Goal: Information Seeking & Learning: Learn about a topic

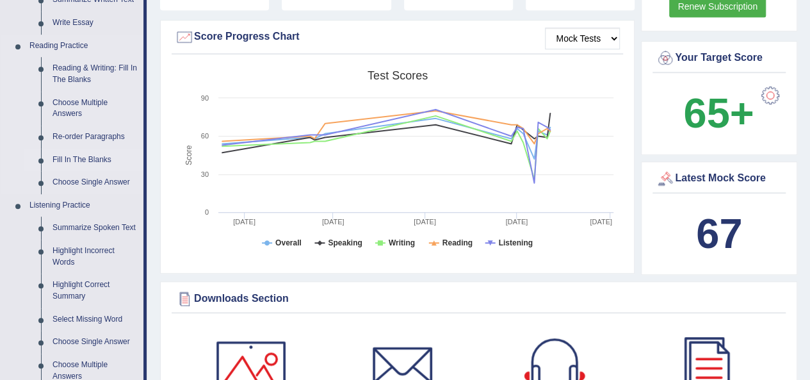
click at [90, 156] on link "Fill In The Blanks" at bounding box center [95, 160] width 97 height 23
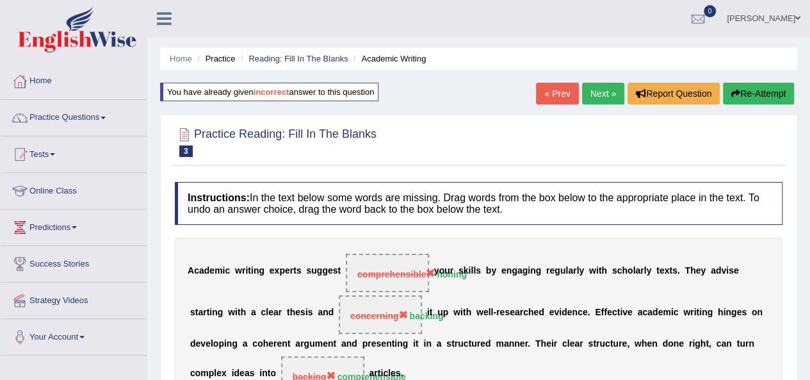
click at [599, 90] on link "Next »" at bounding box center [603, 94] width 42 height 22
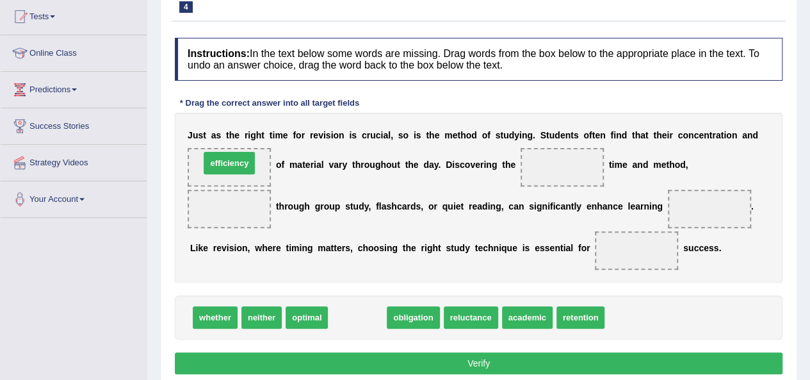
drag, startPoint x: 346, startPoint y: 313, endPoint x: 218, endPoint y: 158, distance: 201.0
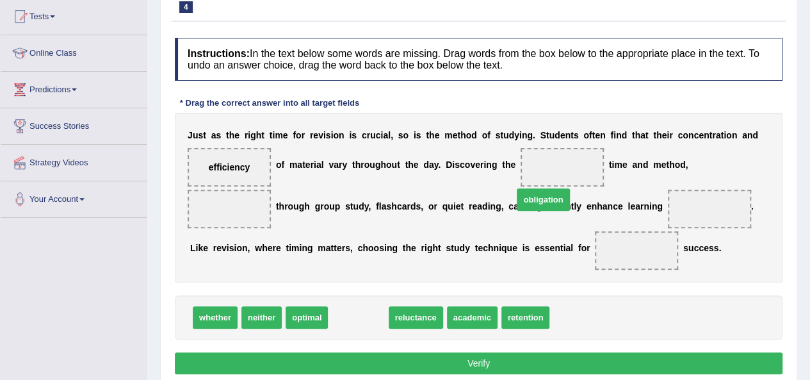
drag, startPoint x: 357, startPoint y: 314, endPoint x: 562, endPoint y: 162, distance: 255.3
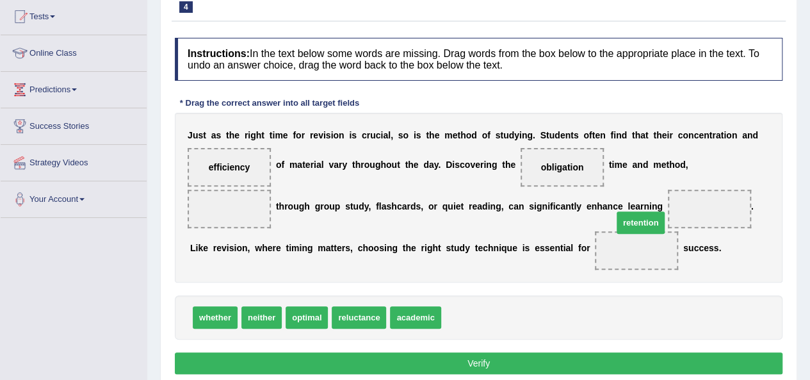
drag, startPoint x: 473, startPoint y: 317, endPoint x: 667, endPoint y: 215, distance: 219.6
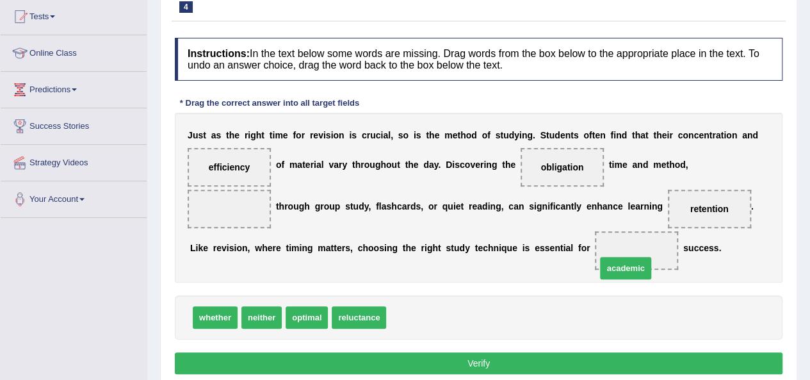
drag, startPoint x: 423, startPoint y: 317, endPoint x: 647, endPoint y: 259, distance: 230.9
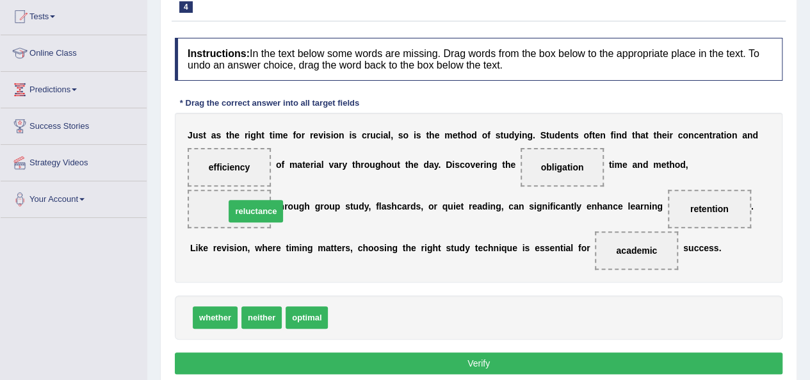
drag, startPoint x: 374, startPoint y: 318, endPoint x: 243, endPoint y: 207, distance: 171.7
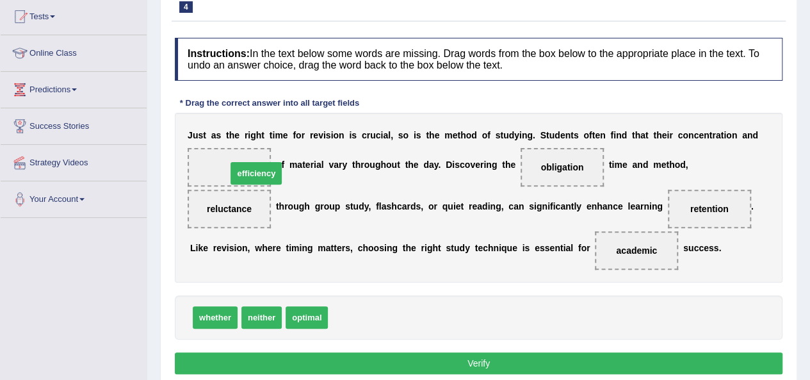
drag, startPoint x: 334, startPoint y: 285, endPoint x: 221, endPoint y: 149, distance: 176.8
click at [470, 367] on button "Verify" at bounding box center [479, 363] width 608 height 22
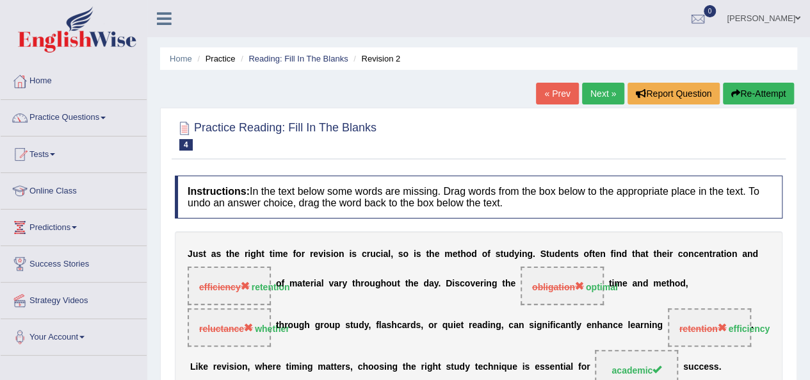
click at [613, 90] on link "Next »" at bounding box center [603, 94] width 42 height 22
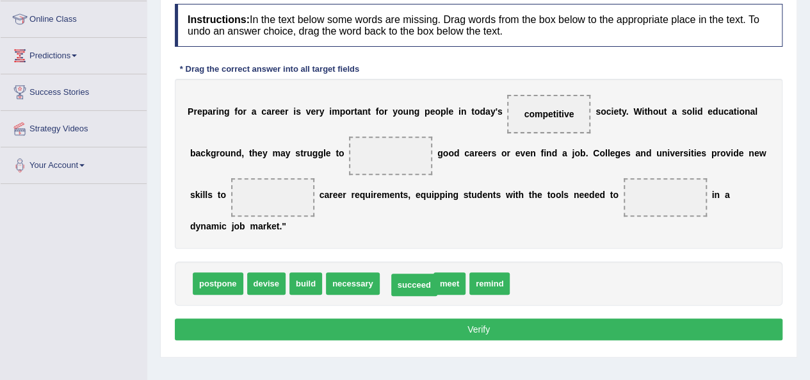
drag, startPoint x: 415, startPoint y: 282, endPoint x: 423, endPoint y: 283, distance: 7.8
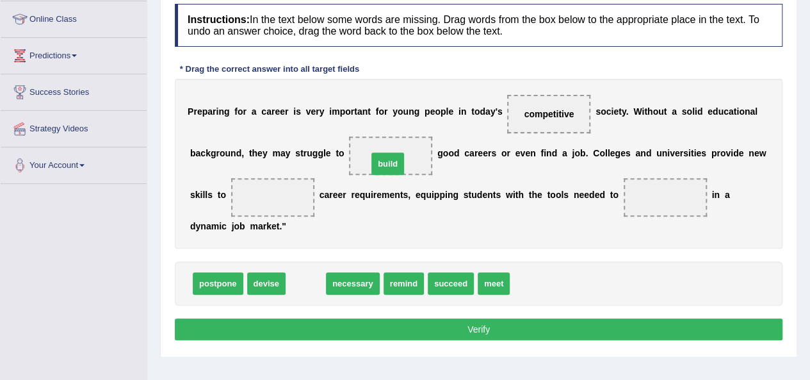
drag, startPoint x: 297, startPoint y: 291, endPoint x: 380, endPoint y: 168, distance: 148.1
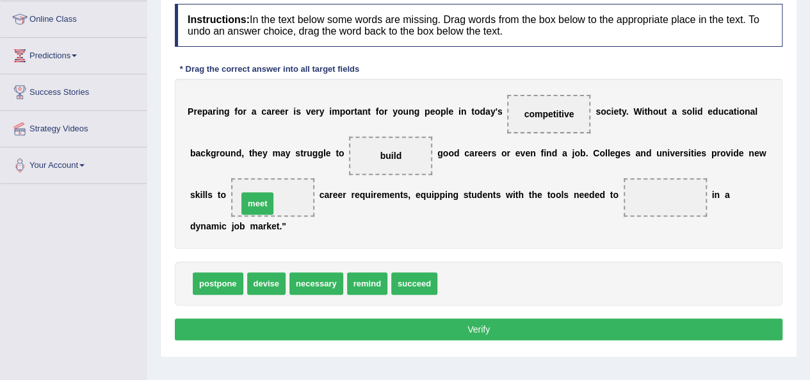
drag, startPoint x: 457, startPoint y: 285, endPoint x: 257, endPoint y: 205, distance: 215.2
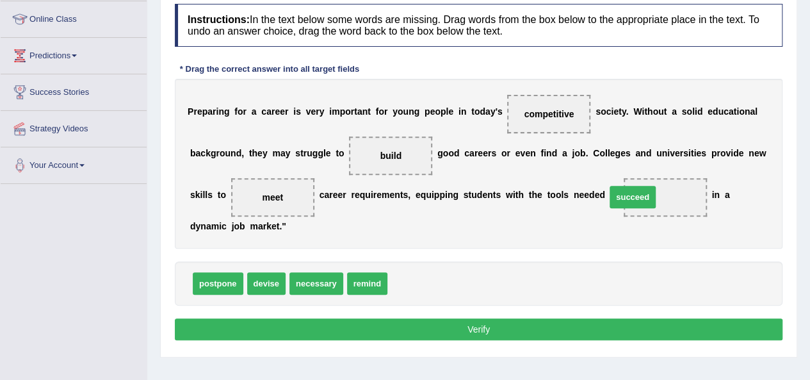
drag, startPoint x: 421, startPoint y: 282, endPoint x: 652, endPoint y: 195, distance: 246.8
click at [578, 323] on button "Verify" at bounding box center [479, 329] width 608 height 22
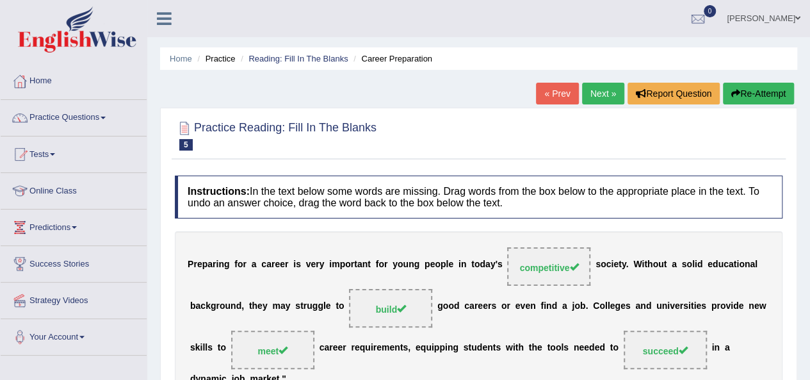
click at [602, 95] on link "Next »" at bounding box center [603, 94] width 42 height 22
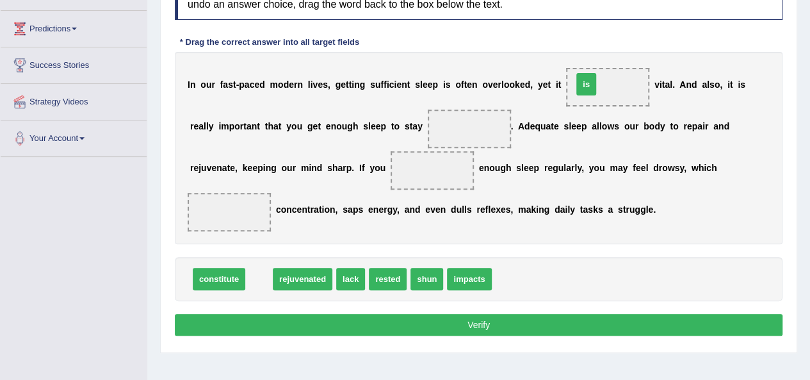
drag, startPoint x: 260, startPoint y: 271, endPoint x: 592, endPoint y: 77, distance: 384.8
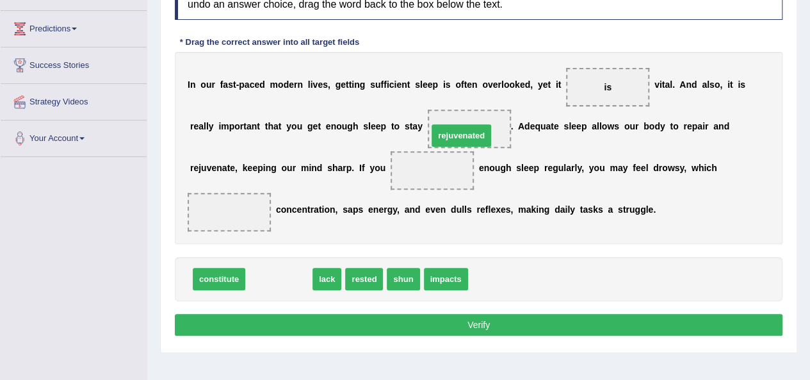
drag, startPoint x: 284, startPoint y: 279, endPoint x: 467, endPoint y: 135, distance: 232.1
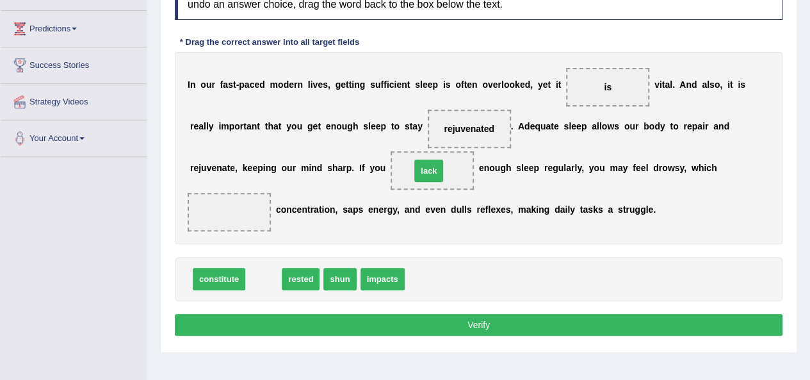
drag, startPoint x: 263, startPoint y: 277, endPoint x: 428, endPoint y: 169, distance: 197.5
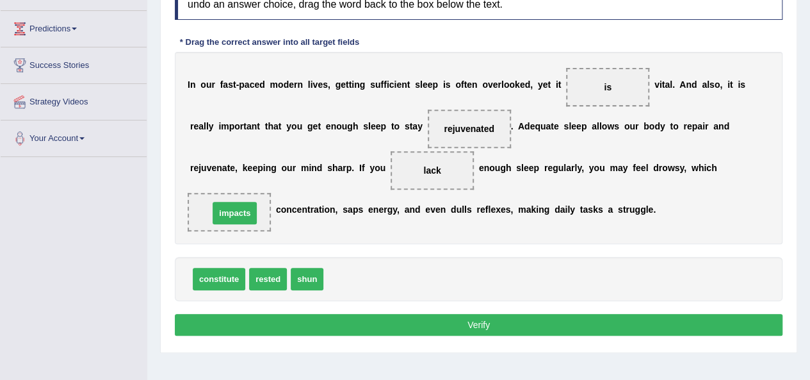
drag, startPoint x: 351, startPoint y: 277, endPoint x: 236, endPoint y: 211, distance: 132.2
click at [382, 326] on button "Verify" at bounding box center [479, 325] width 608 height 22
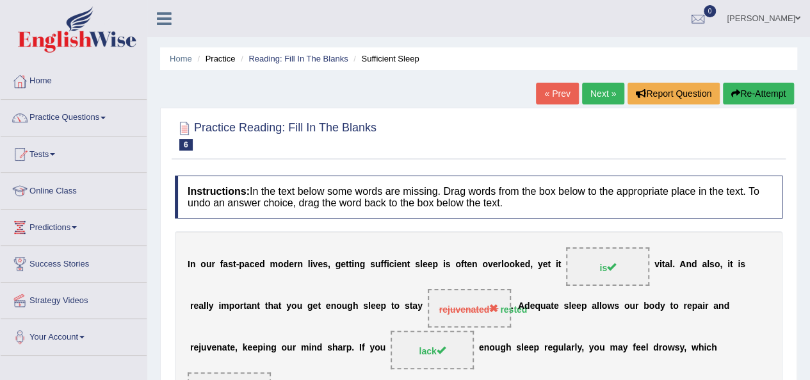
click at [599, 89] on link "Next »" at bounding box center [603, 94] width 42 height 22
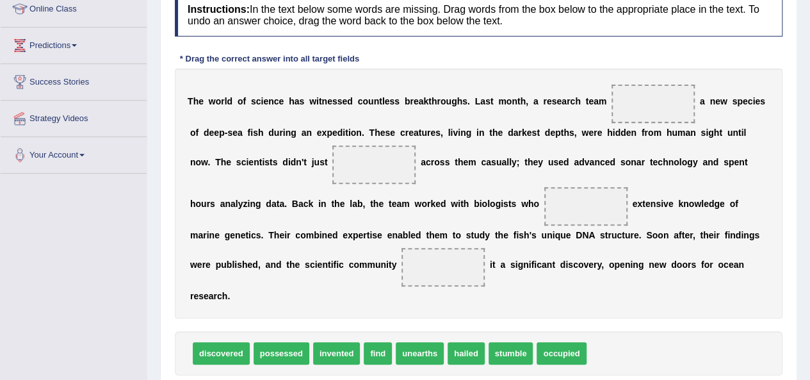
scroll to position [190, 0]
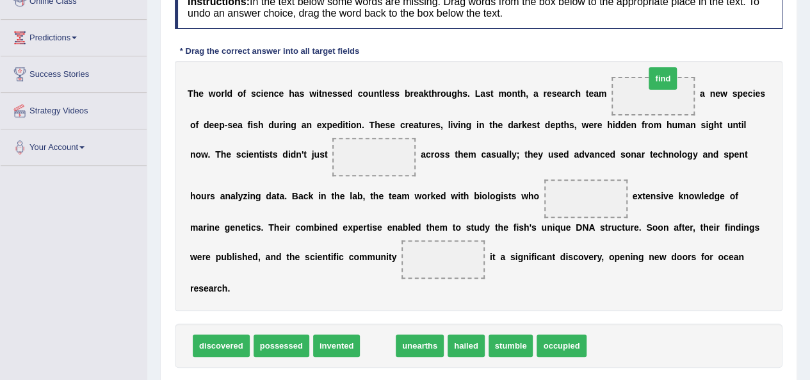
drag, startPoint x: 372, startPoint y: 347, endPoint x: 657, endPoint y: 80, distance: 390.5
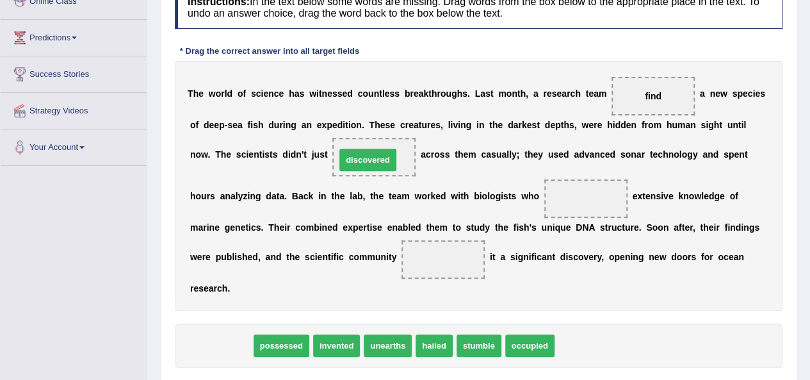
drag, startPoint x: 236, startPoint y: 343, endPoint x: 384, endPoint y: 160, distance: 235.4
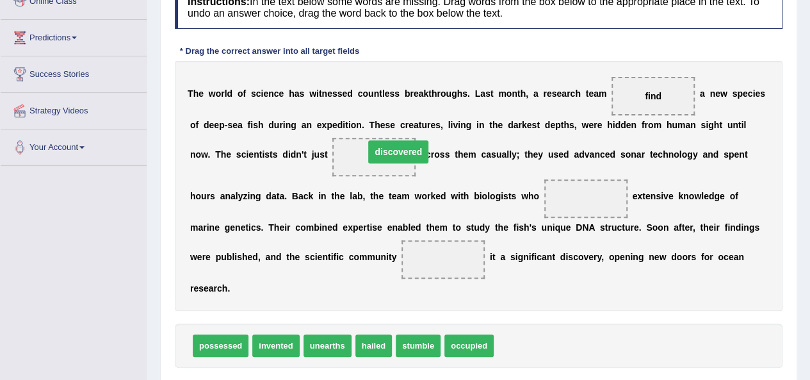
drag, startPoint x: 383, startPoint y: 152, endPoint x: 388, endPoint y: 147, distance: 7.2
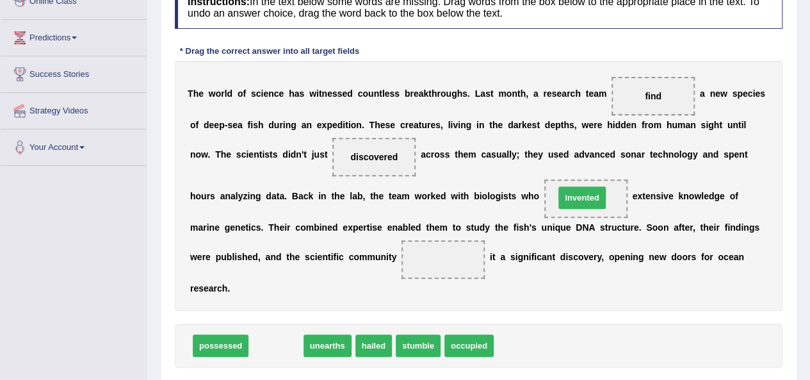
drag, startPoint x: 275, startPoint y: 344, endPoint x: 581, endPoint y: 197, distance: 339.9
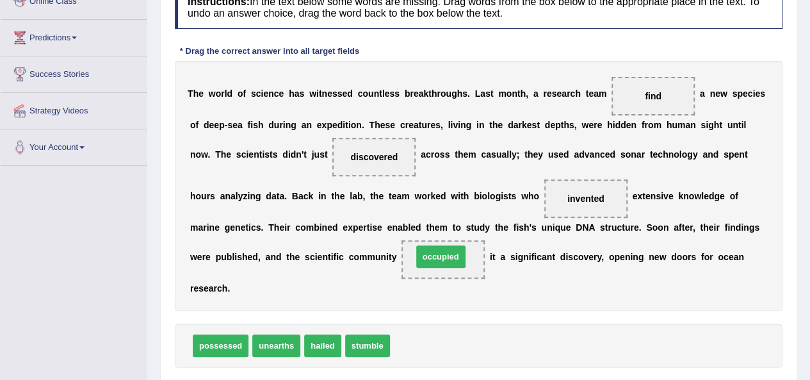
drag, startPoint x: 405, startPoint y: 351, endPoint x: 429, endPoint y: 261, distance: 93.3
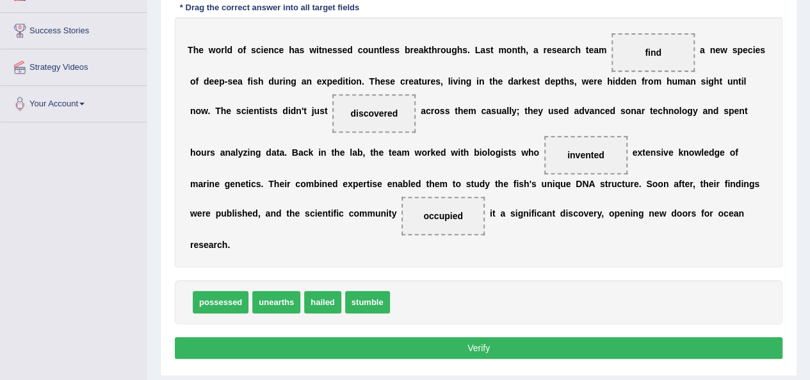
scroll to position [273, 0]
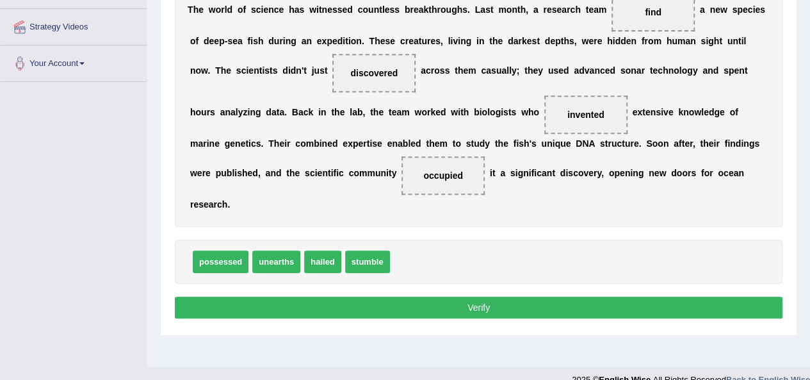
click at [597, 314] on button "Verify" at bounding box center [479, 307] width 608 height 22
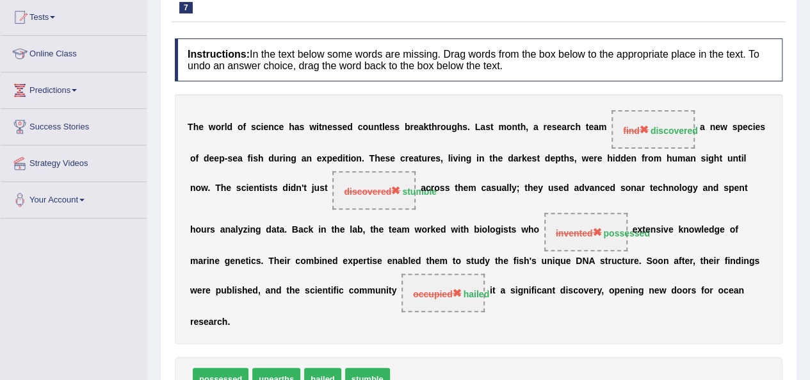
scroll to position [96, 0]
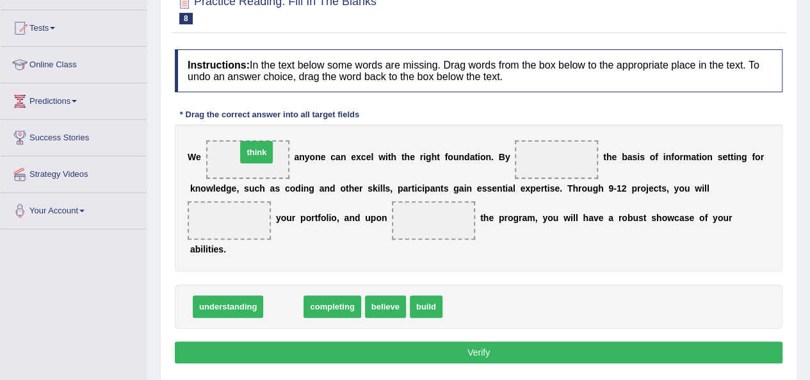
drag, startPoint x: 286, startPoint y: 307, endPoint x: 252, endPoint y: 151, distance: 159.1
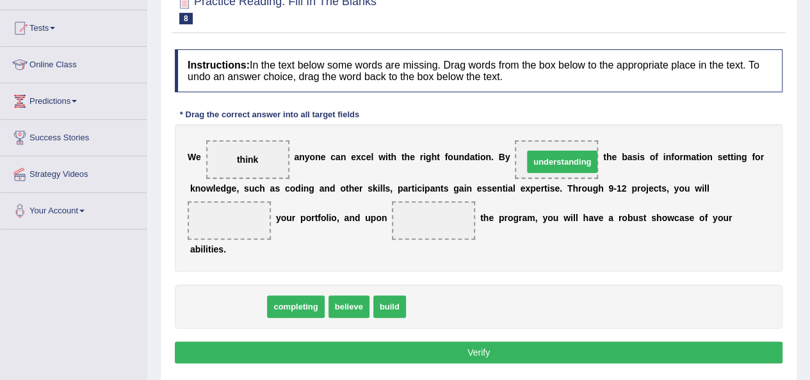
drag, startPoint x: 243, startPoint y: 309, endPoint x: 578, endPoint y: 164, distance: 364.4
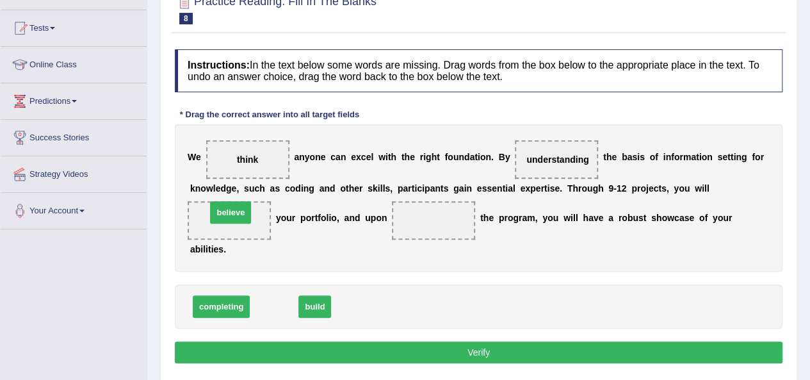
drag, startPoint x: 275, startPoint y: 312, endPoint x: 232, endPoint y: 218, distance: 103.1
drag, startPoint x: 263, startPoint y: 305, endPoint x: 446, endPoint y: 222, distance: 200.6
click at [444, 221] on span "build" at bounding box center [433, 220] width 34 height 23
drag, startPoint x: 444, startPoint y: 221, endPoint x: 303, endPoint y: 294, distance: 158.6
click at [303, 294] on div "Instructions: In the text below some words are missing. Drag words from the box…" at bounding box center [479, 208] width 614 height 330
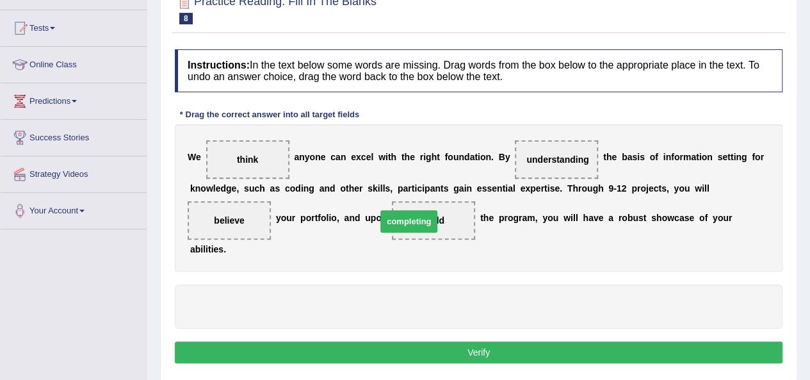
drag, startPoint x: 193, startPoint y: 306, endPoint x: 392, endPoint y: 222, distance: 215.5
click at [432, 347] on button "Verify" at bounding box center [479, 352] width 608 height 22
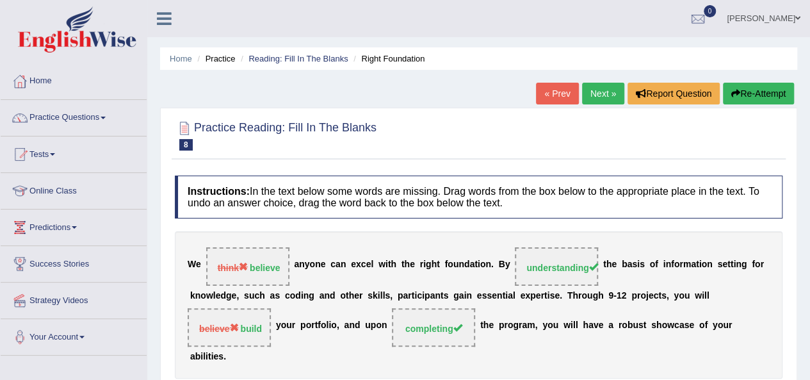
click at [599, 95] on link "Next »" at bounding box center [603, 94] width 42 height 22
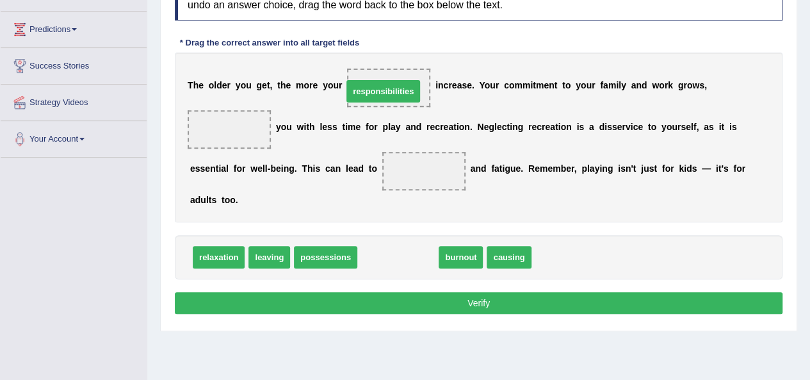
drag, startPoint x: 402, startPoint y: 252, endPoint x: 387, endPoint y: 85, distance: 167.1
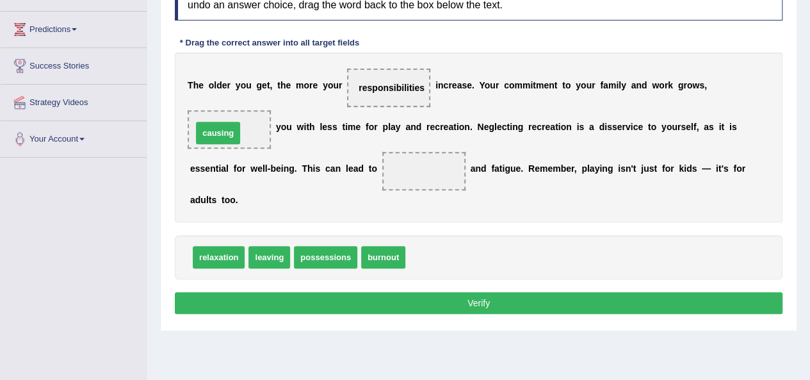
drag, startPoint x: 429, startPoint y: 257, endPoint x: 218, endPoint y: 133, distance: 244.9
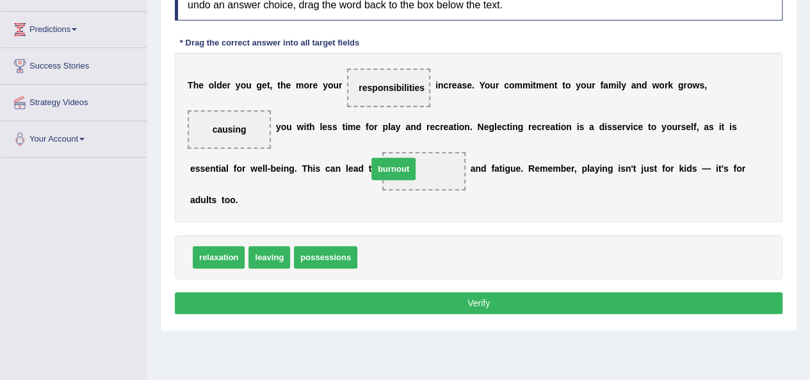
drag, startPoint x: 371, startPoint y: 255, endPoint x: 381, endPoint y: 166, distance: 90.2
click at [432, 302] on button "Verify" at bounding box center [479, 303] width 608 height 22
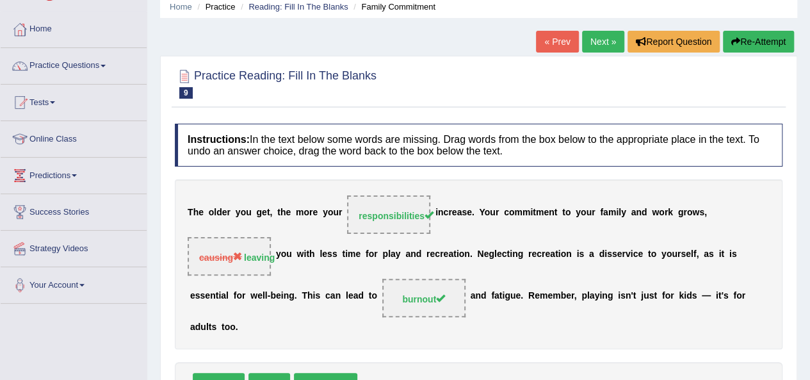
scroll to position [31, 0]
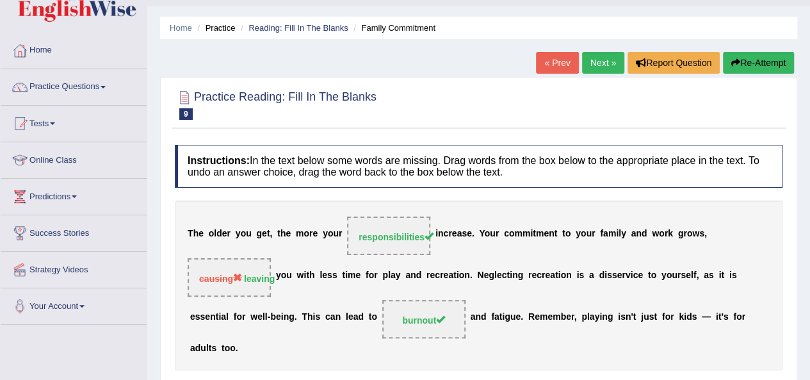
click at [604, 55] on link "Next »" at bounding box center [603, 63] width 42 height 22
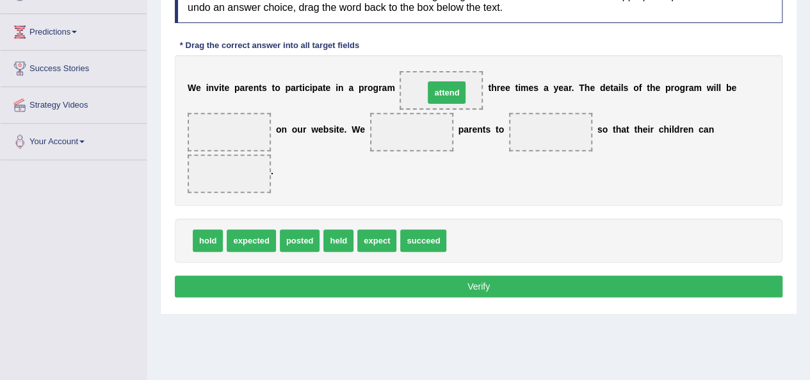
drag, startPoint x: 0, startPoint y: 0, endPoint x: 449, endPoint y: 93, distance: 458.3
drag, startPoint x: 208, startPoint y: 224, endPoint x: 213, endPoint y: 236, distance: 13.2
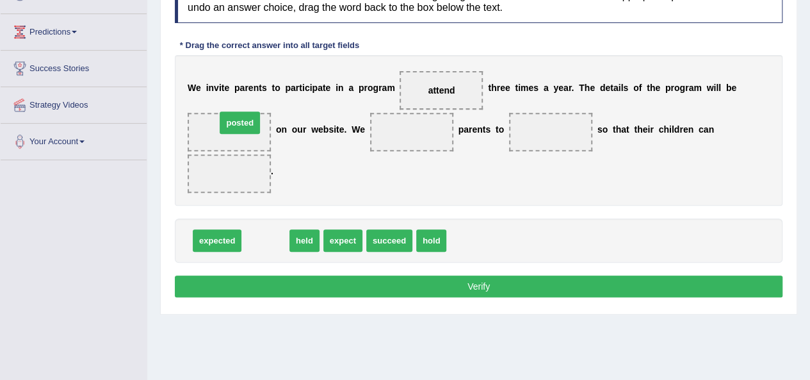
drag, startPoint x: 255, startPoint y: 237, endPoint x: 229, endPoint y: 118, distance: 121.2
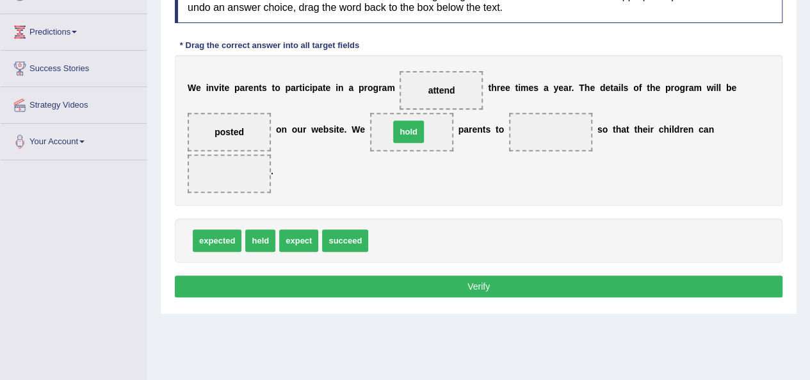
drag, startPoint x: 382, startPoint y: 238, endPoint x: 403, endPoint y: 129, distance: 110.2
drag, startPoint x: 262, startPoint y: 239, endPoint x: 563, endPoint y: 127, distance: 321.5
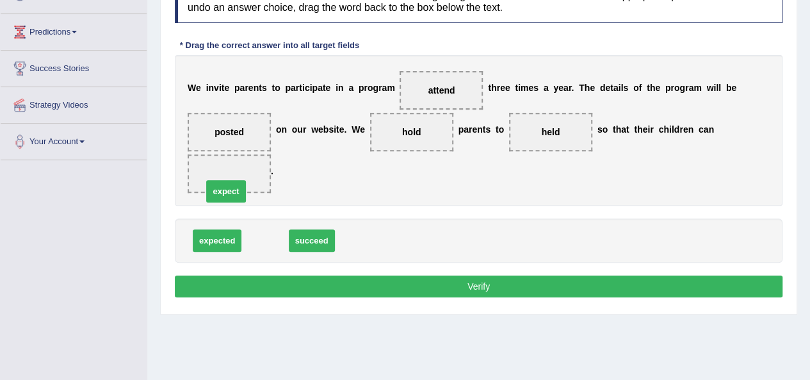
drag, startPoint x: 278, startPoint y: 243, endPoint x: 233, endPoint y: 177, distance: 79.2
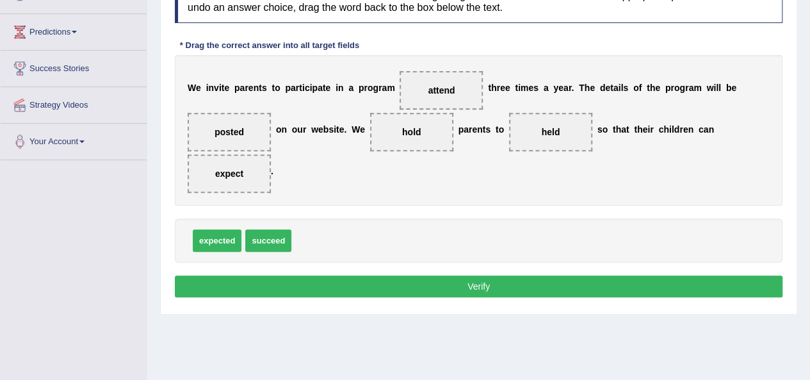
click at [371, 281] on button "Verify" at bounding box center [479, 286] width 608 height 22
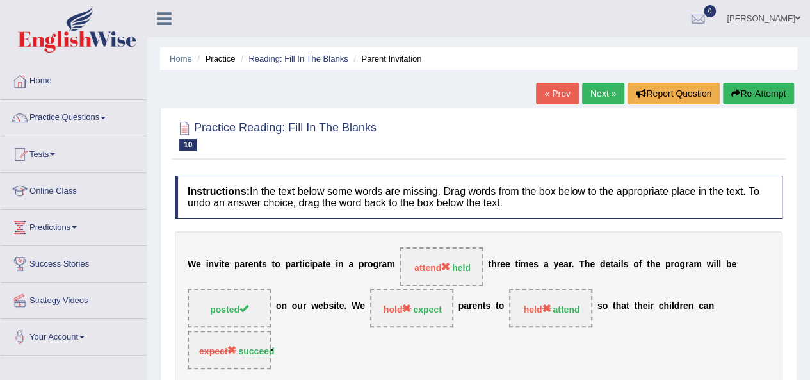
click at [608, 96] on link "Next »" at bounding box center [603, 94] width 42 height 22
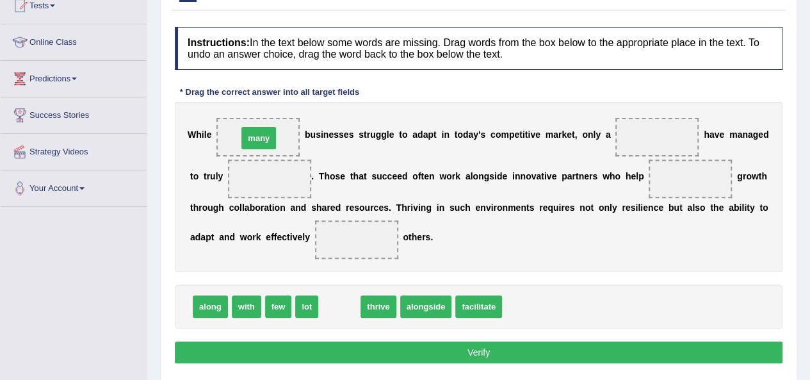
drag, startPoint x: 337, startPoint y: 304, endPoint x: 256, endPoint y: 136, distance: 186.7
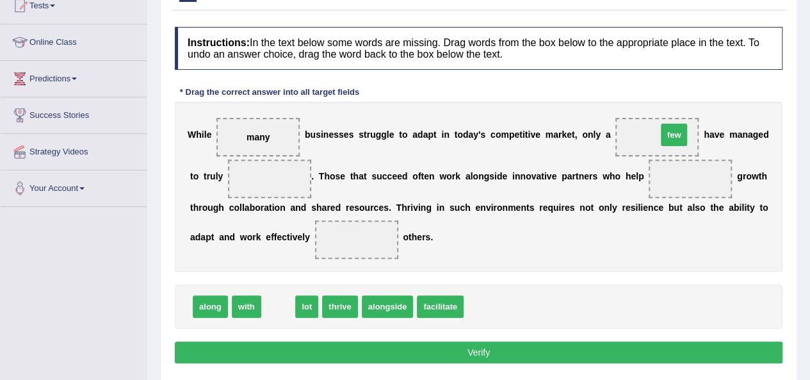
drag, startPoint x: 289, startPoint y: 309, endPoint x: 684, endPoint y: 138, distance: 430.1
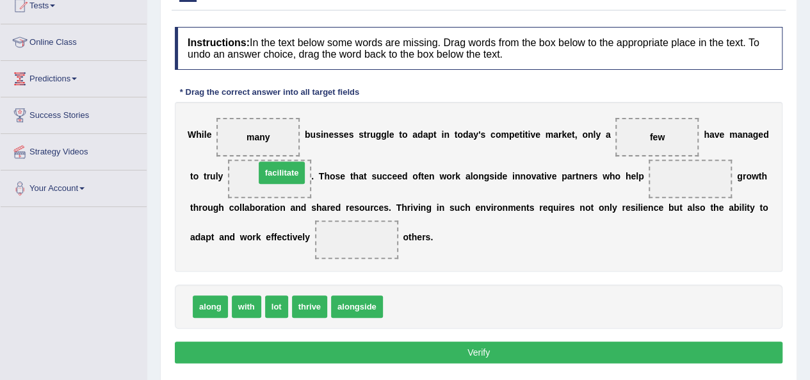
drag, startPoint x: 410, startPoint y: 306, endPoint x: 282, endPoint y: 172, distance: 185.2
drag, startPoint x: 280, startPoint y: 307, endPoint x: 703, endPoint y: 181, distance: 441.0
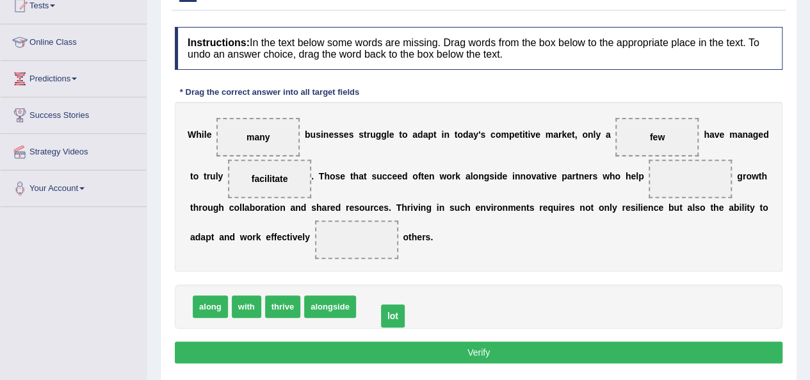
drag, startPoint x: 684, startPoint y: 176, endPoint x: 362, endPoint y: 298, distance: 344.5
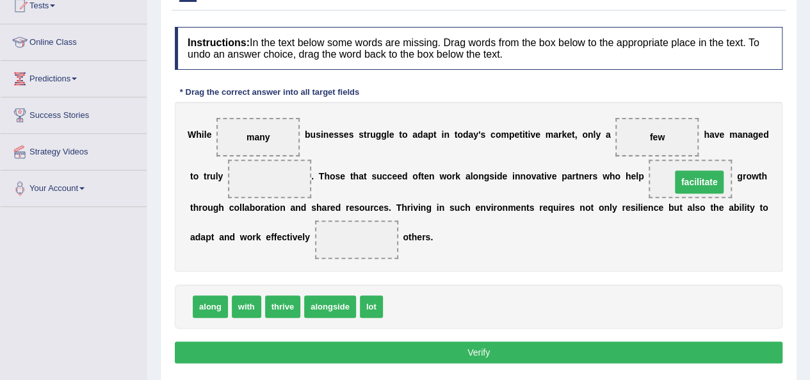
drag, startPoint x: 284, startPoint y: 181, endPoint x: 713, endPoint y: 184, distance: 429.6
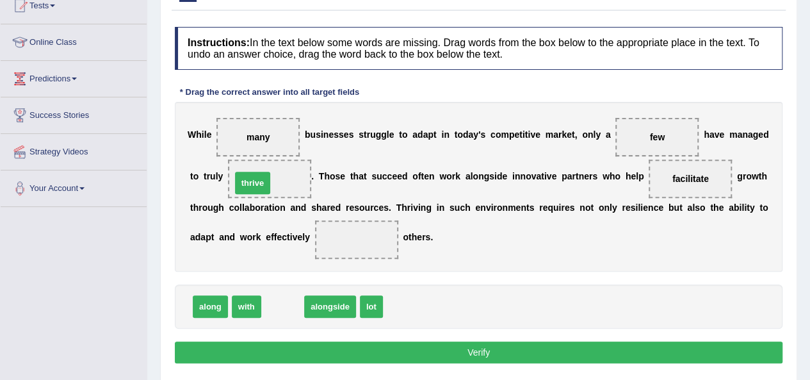
drag, startPoint x: 270, startPoint y: 303, endPoint x: 239, endPoint y: 180, distance: 126.6
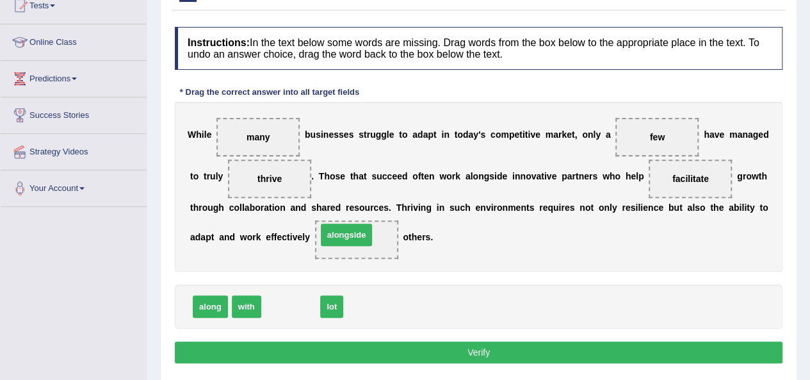
drag, startPoint x: 276, startPoint y: 310, endPoint x: 362, endPoint y: 291, distance: 88.4
click at [411, 358] on button "Verify" at bounding box center [479, 352] width 608 height 22
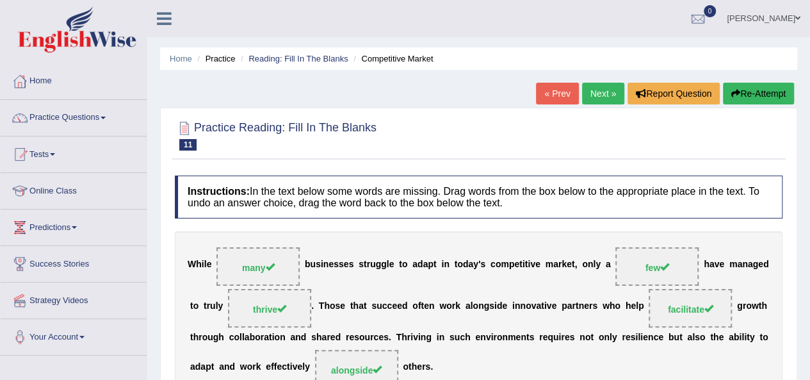
click at [612, 101] on link "Next »" at bounding box center [603, 94] width 42 height 22
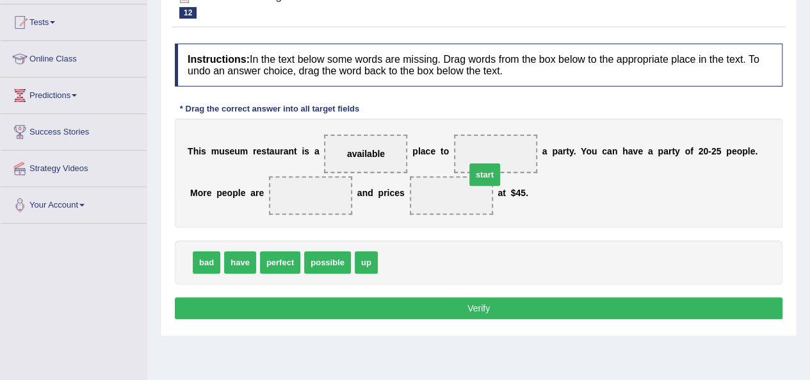
drag, startPoint x: 403, startPoint y: 264, endPoint x: 503, endPoint y: 170, distance: 137.2
drag, startPoint x: 447, startPoint y: 190, endPoint x: 481, endPoint y: 151, distance: 52.2
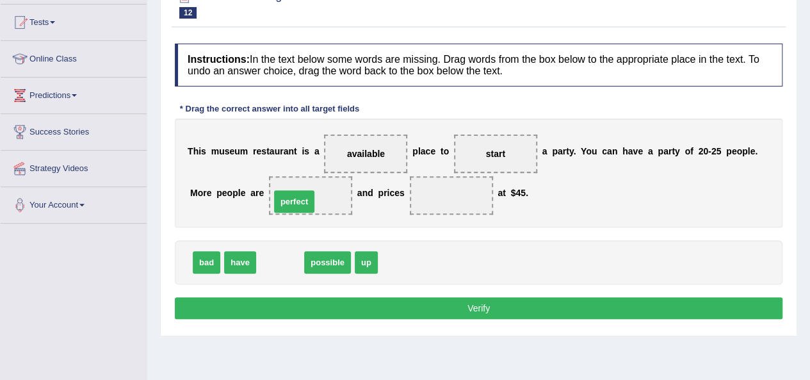
drag, startPoint x: 282, startPoint y: 265, endPoint x: 297, endPoint y: 204, distance: 62.7
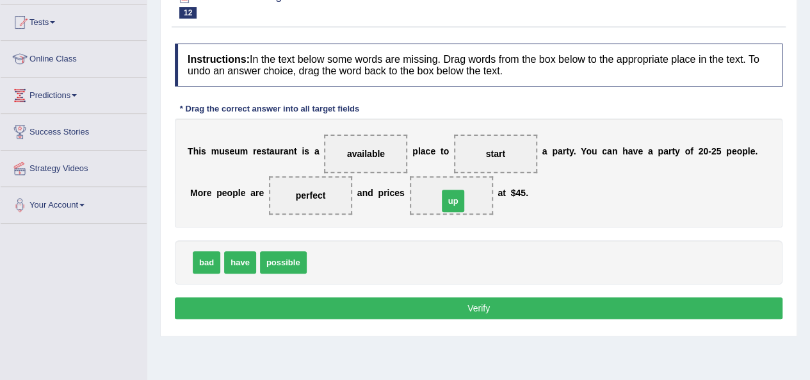
drag, startPoint x: 326, startPoint y: 267, endPoint x: 457, endPoint y: 206, distance: 144.9
click at [462, 300] on button "Verify" at bounding box center [479, 308] width 608 height 22
